Goal: Information Seeking & Learning: Learn about a topic

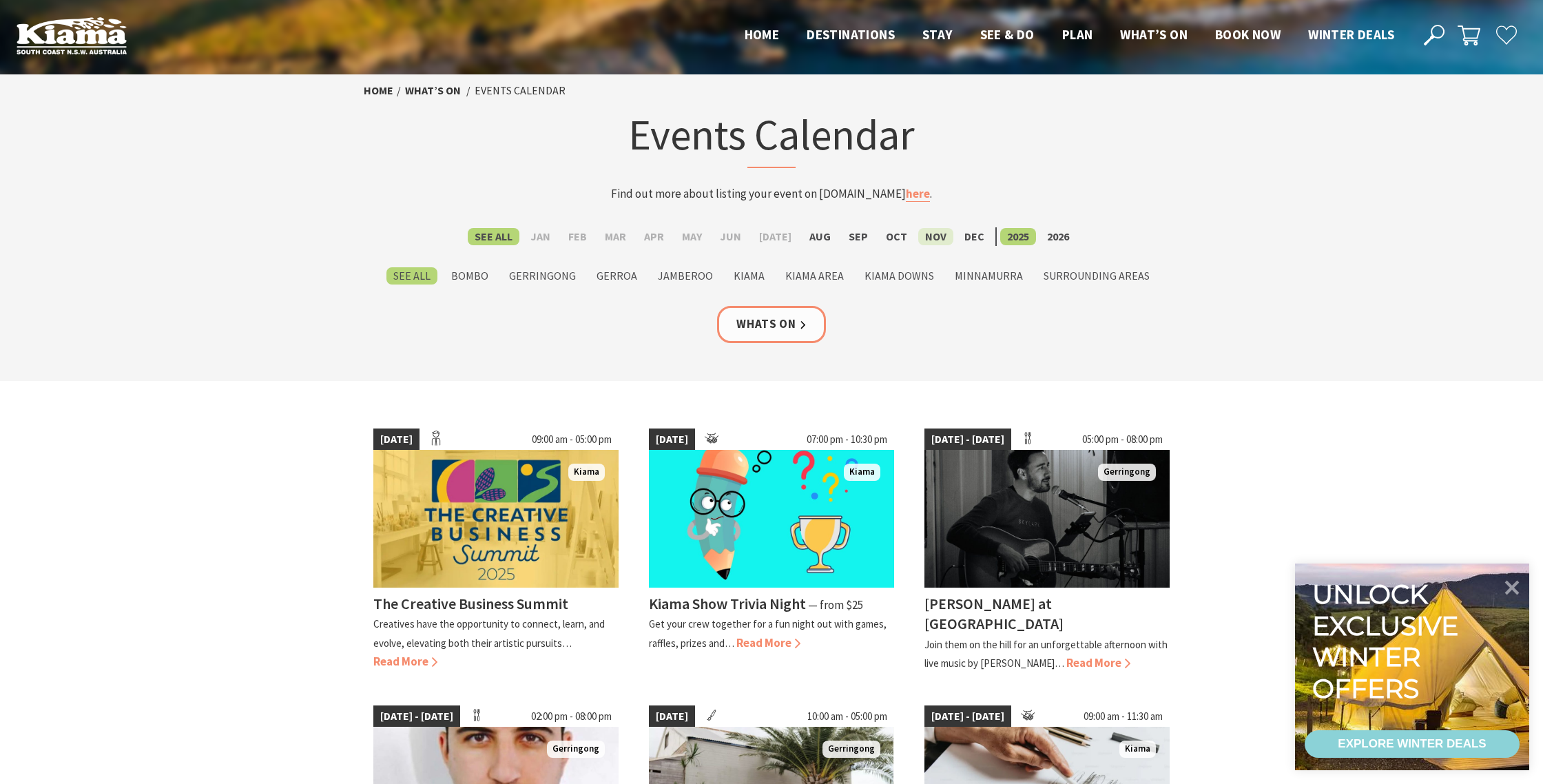
click at [927, 236] on label "Nov" at bounding box center [936, 236] width 35 height 18
click at [0, 0] on input "Nov" at bounding box center [0, 0] width 0 height 0
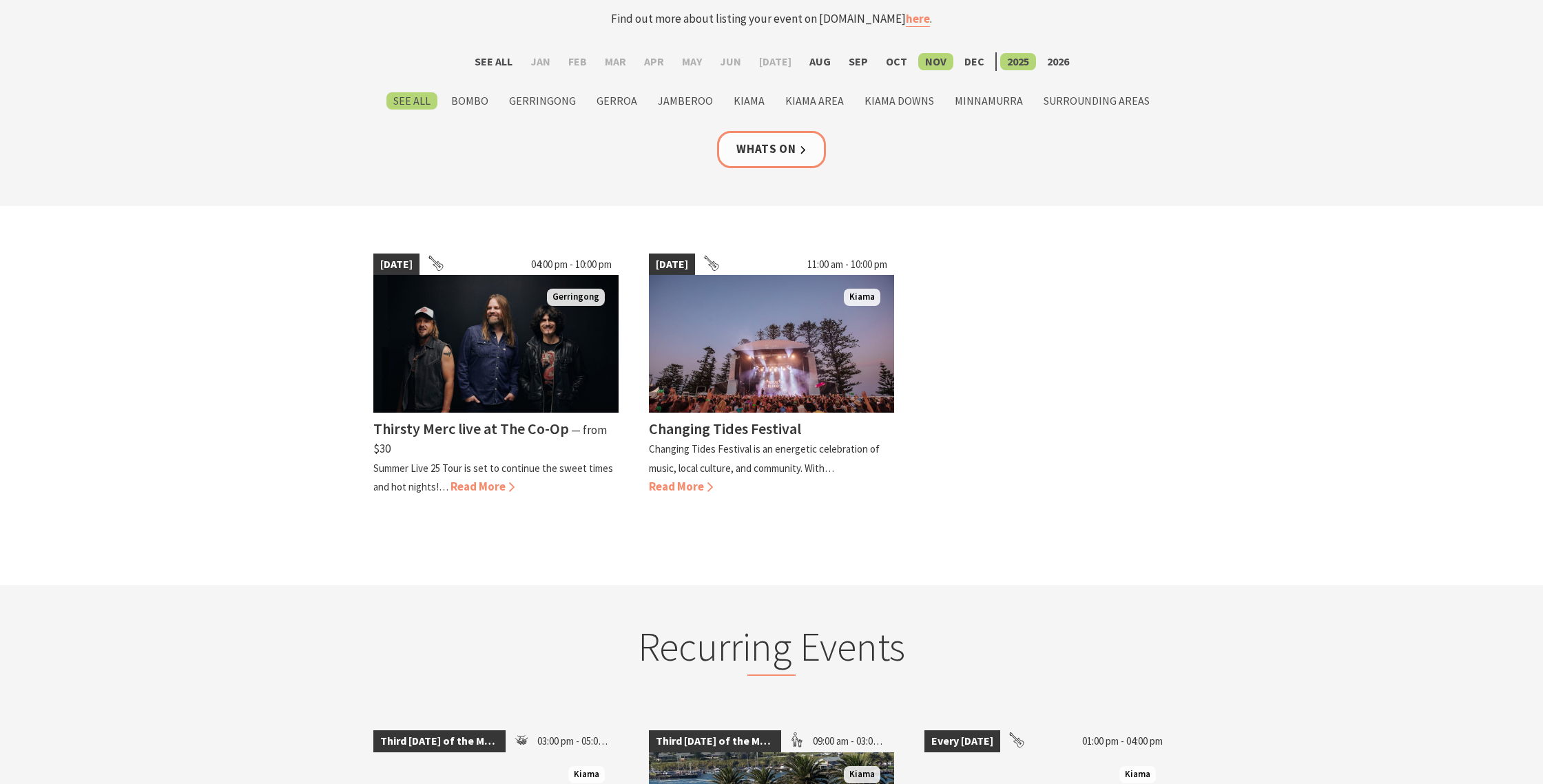
scroll to position [177, 0]
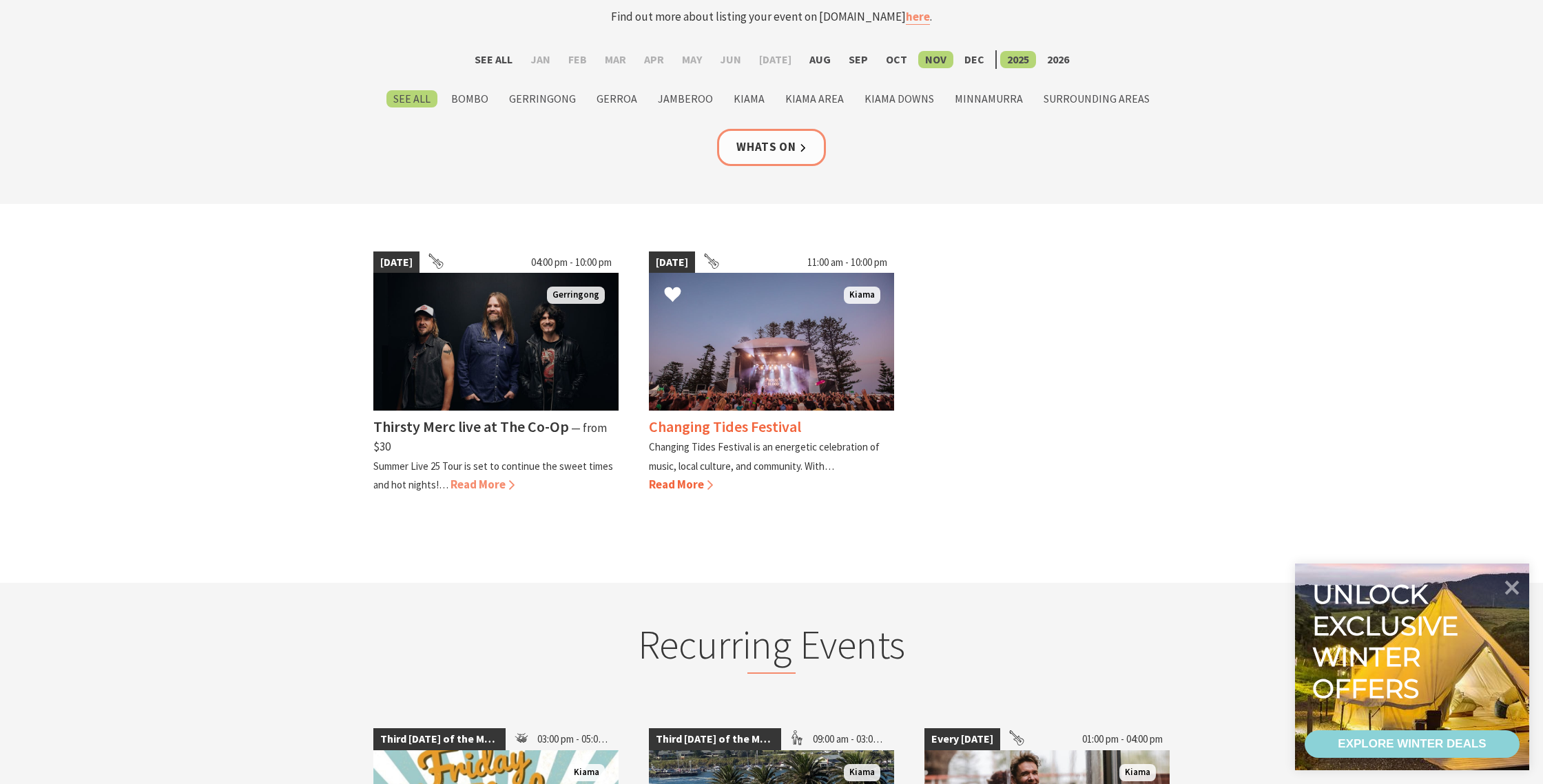
click at [750, 348] on img at bounding box center [771, 342] width 246 height 138
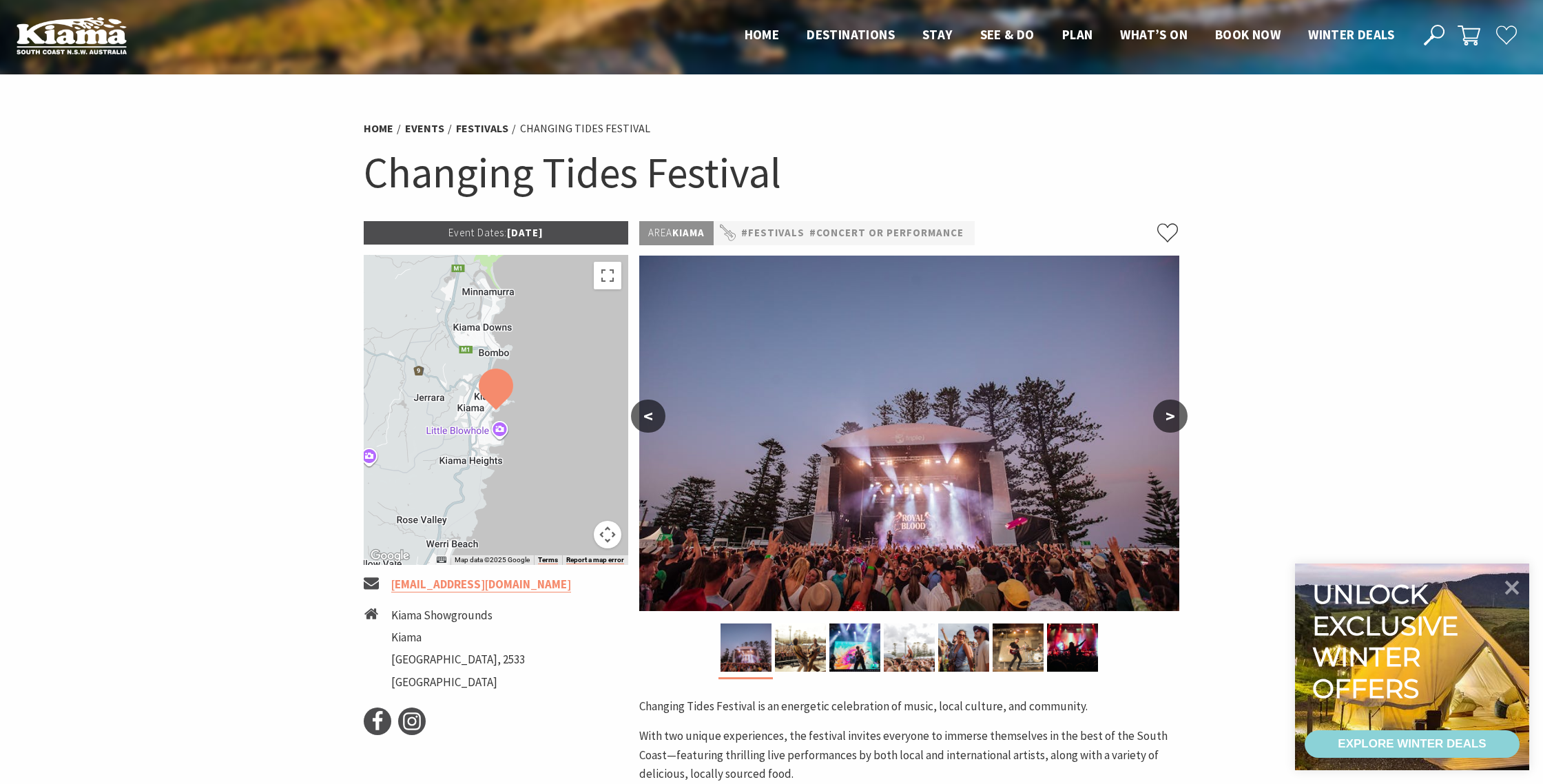
click at [1428, 269] on section "Home Events Festivals Changing Tides Festival Changing Tides Festival Event Dat…" at bounding box center [771, 533] width 1543 height 919
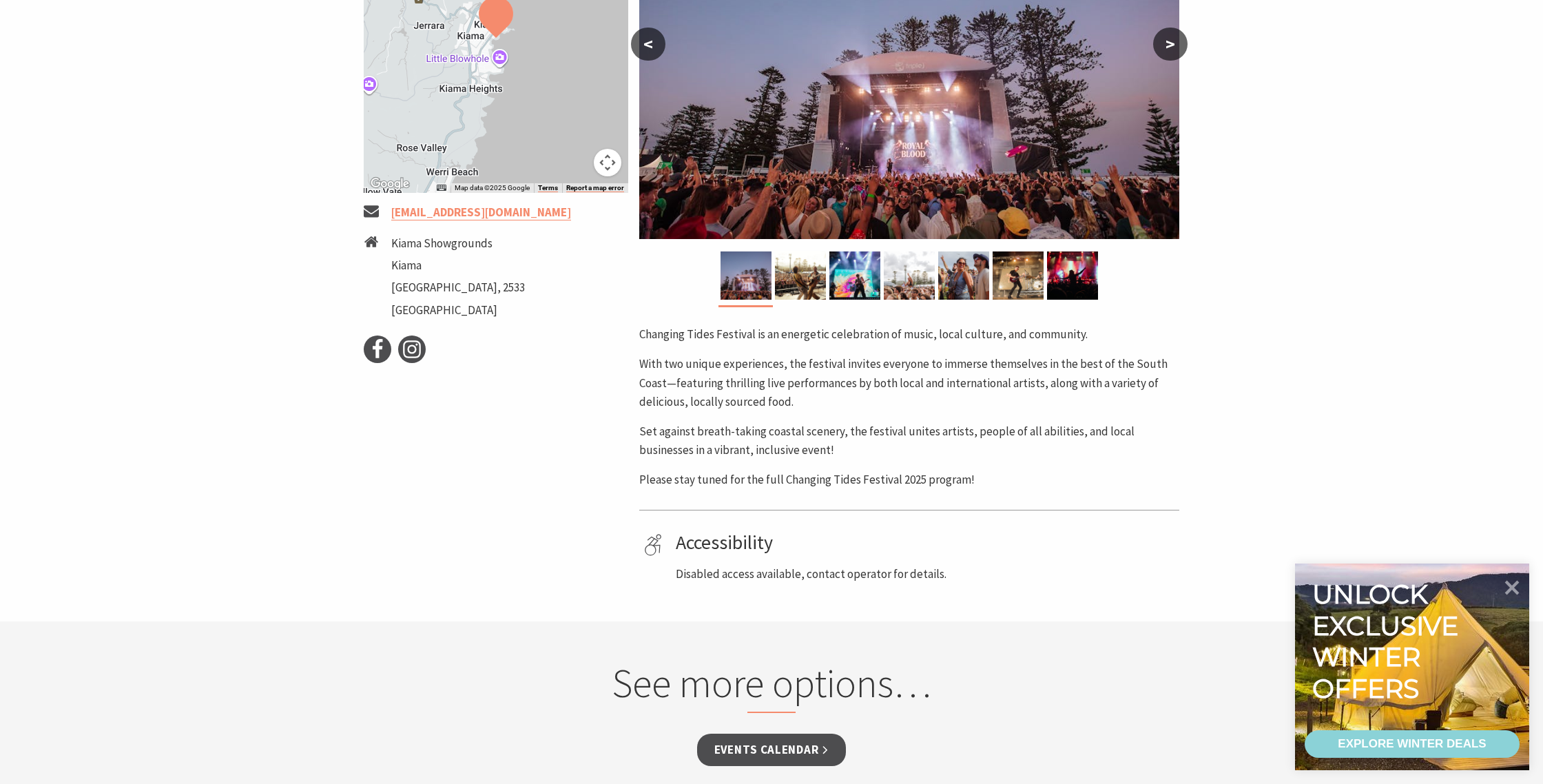
scroll to position [376, 0]
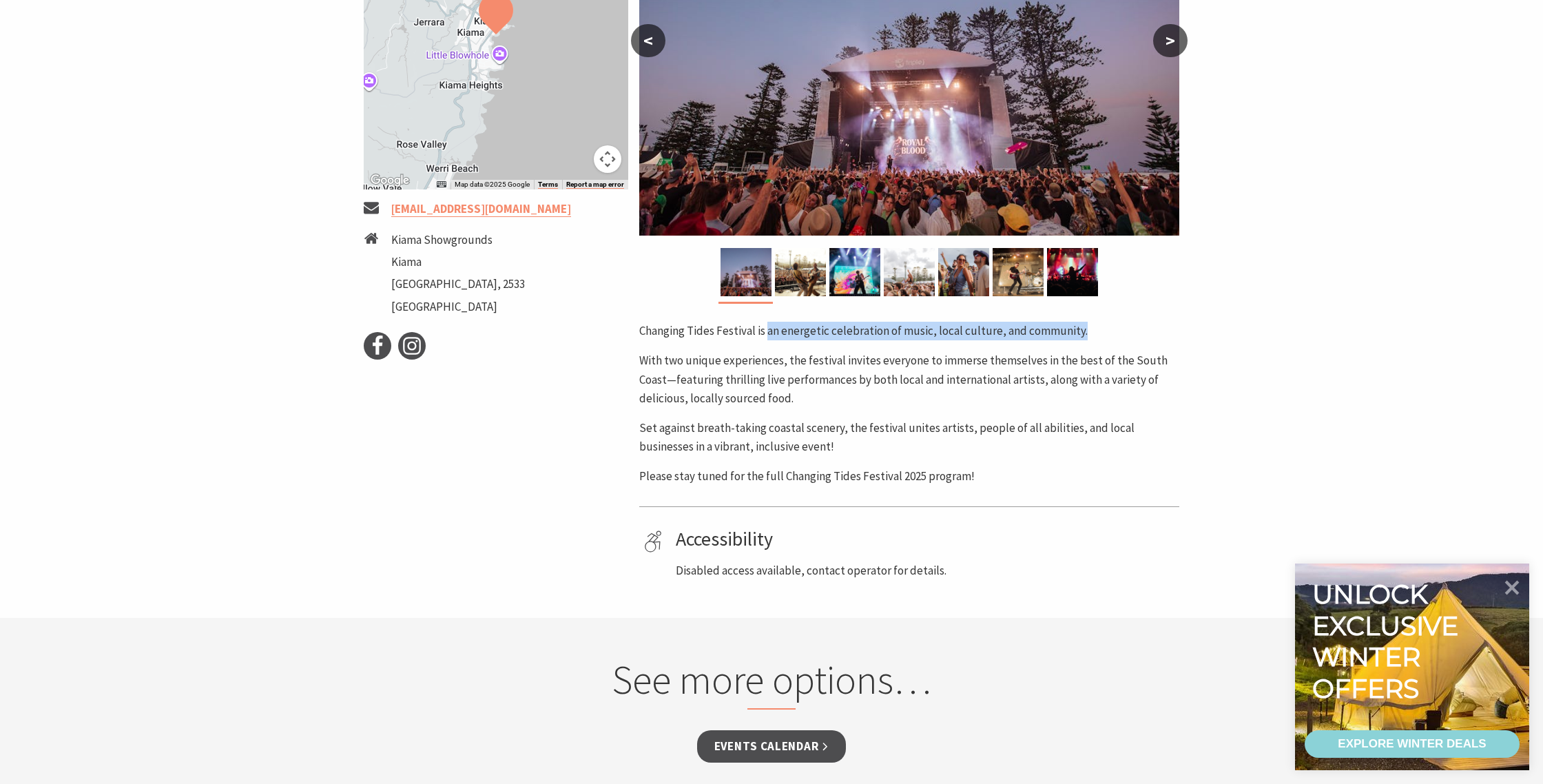
drag, startPoint x: 769, startPoint y: 331, endPoint x: 1169, endPoint y: 332, distance: 400.0
click at [1169, 332] on p "Changing Tides Festival is an energetic celebration of music, local culture, an…" at bounding box center [910, 330] width 540 height 18
copy p "an energetic celebration of music, local culture, and community."
click at [1127, 377] on p "With two unique experiences, the festival invites everyone to immerse themselve…" at bounding box center [910, 379] width 540 height 57
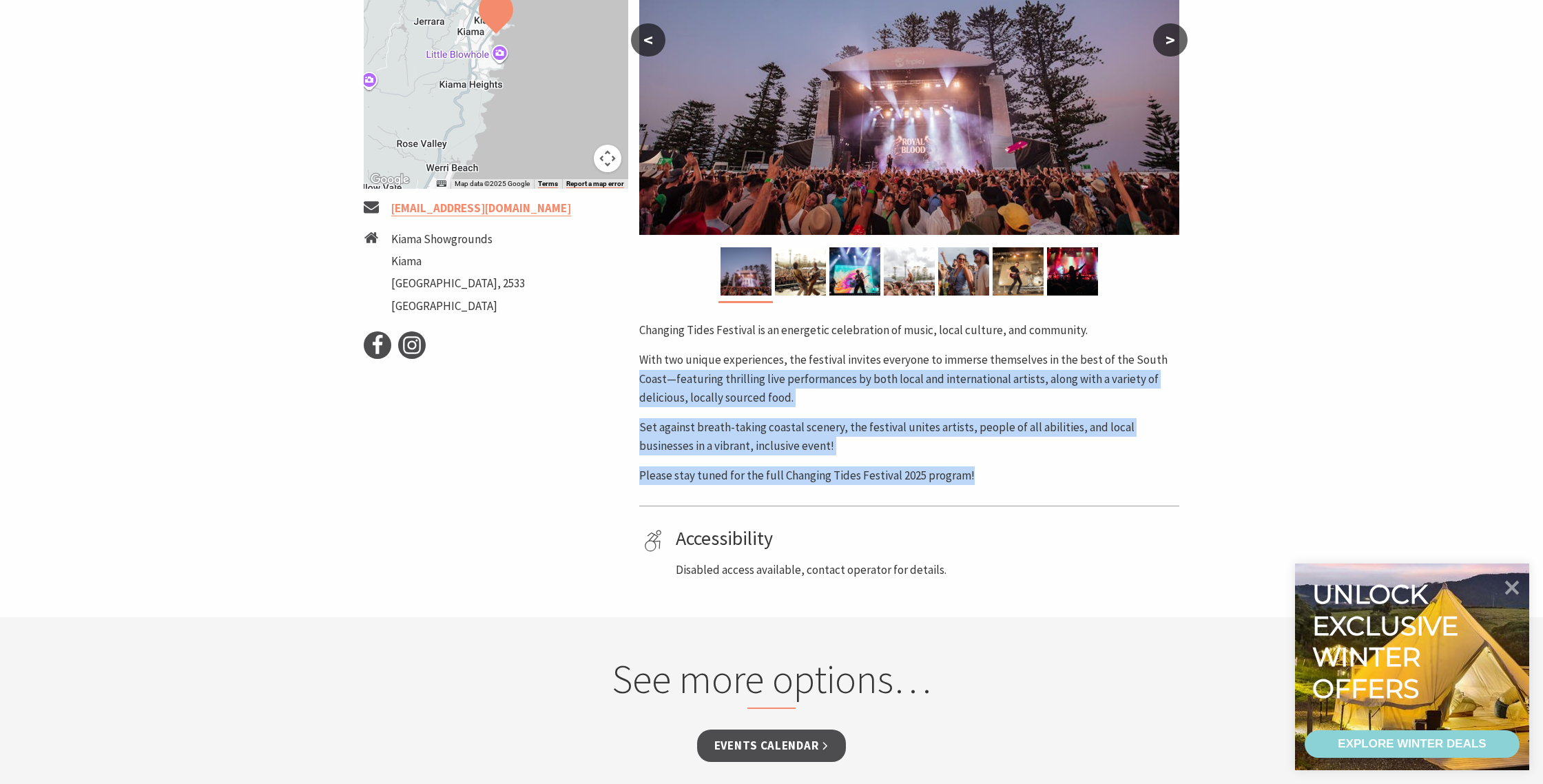
drag, startPoint x: 640, startPoint y: 373, endPoint x: 1049, endPoint y: 518, distance: 433.9
click at [1049, 518] on div "Area Kiama #Festivals #Concert or Performance < > Changing Tides Festival is an…" at bounding box center [909, 212] width 551 height 734
click at [1014, 471] on p "Please stay tuned for the full Changing Tides Festival 2025 program!" at bounding box center [910, 476] width 540 height 18
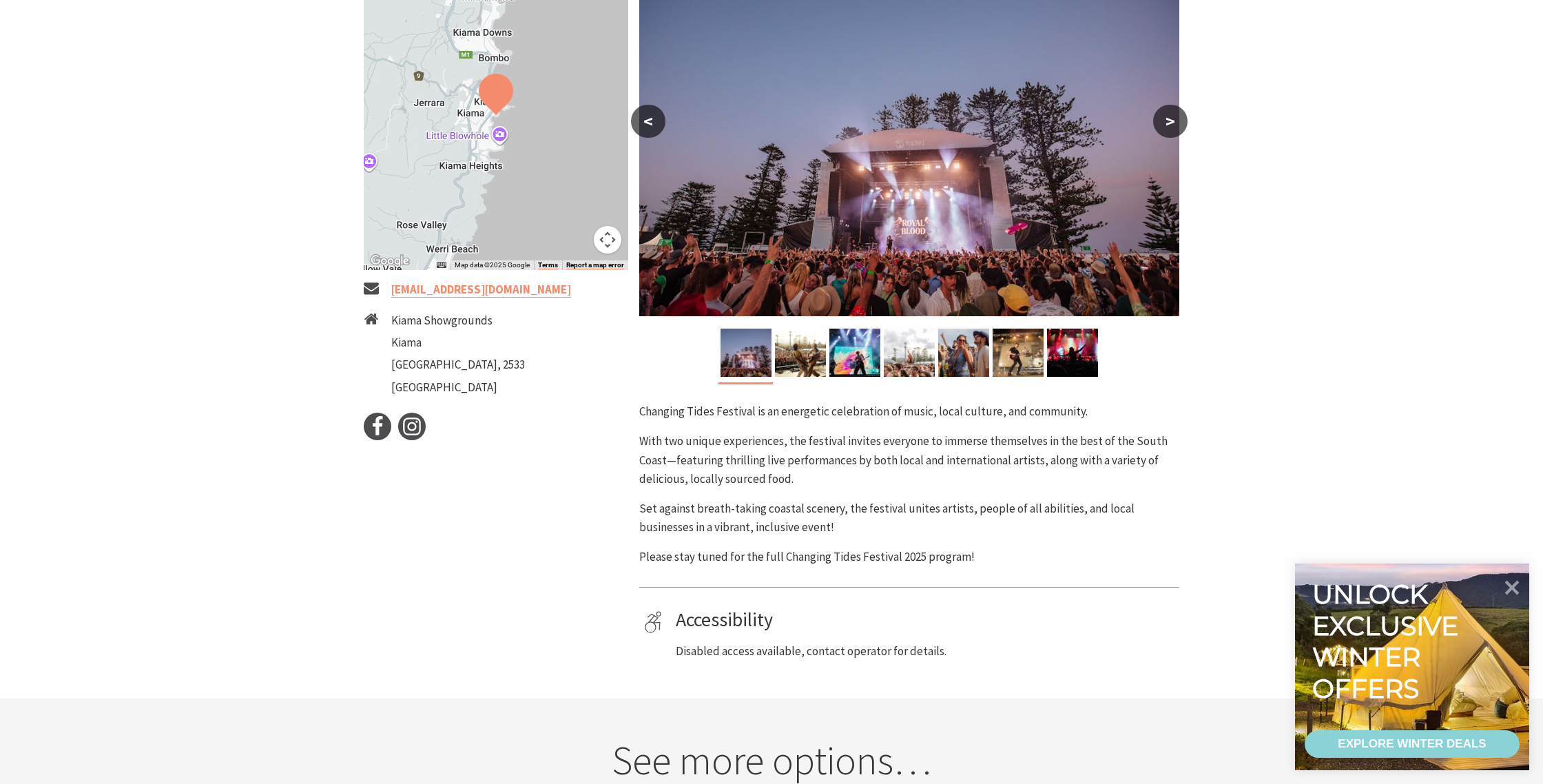
scroll to position [209, 0]
